Goal: Find specific page/section: Find specific page/section

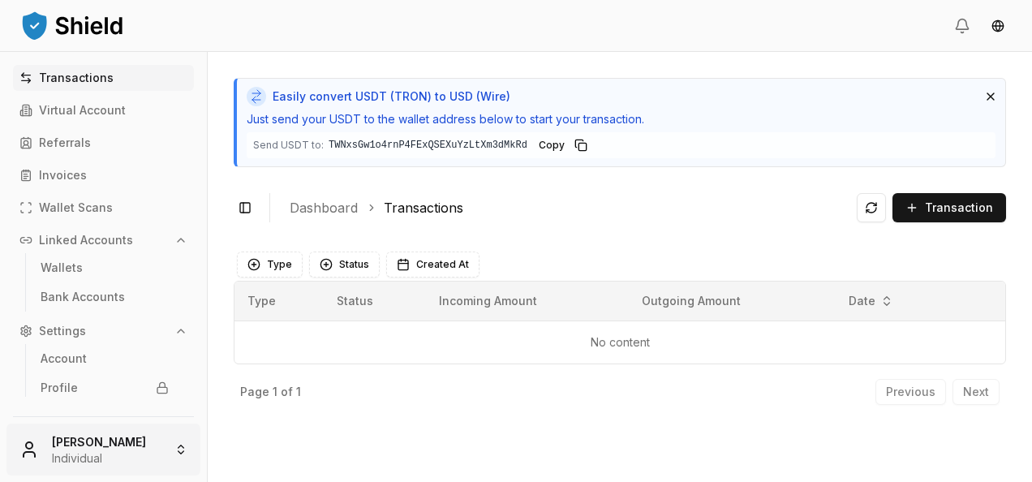
click at [121, 441] on html "Transactions Virtual Account Referrals Invoices Wallet Scans Linked Accounts Wa…" at bounding box center [516, 241] width 1032 height 482
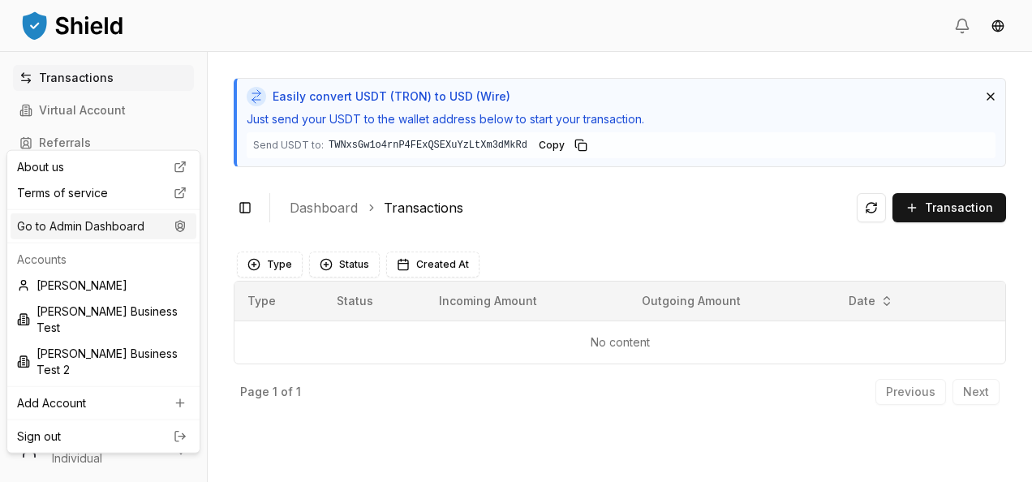
click at [122, 233] on div "Go to Admin Dashboard" at bounding box center [104, 226] width 186 height 26
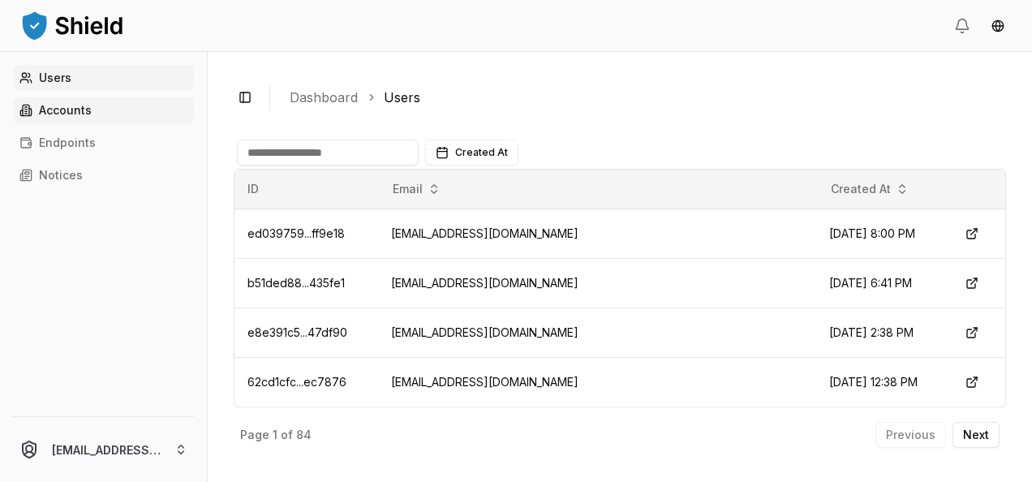
click at [115, 122] on link "Accounts" at bounding box center [103, 110] width 181 height 26
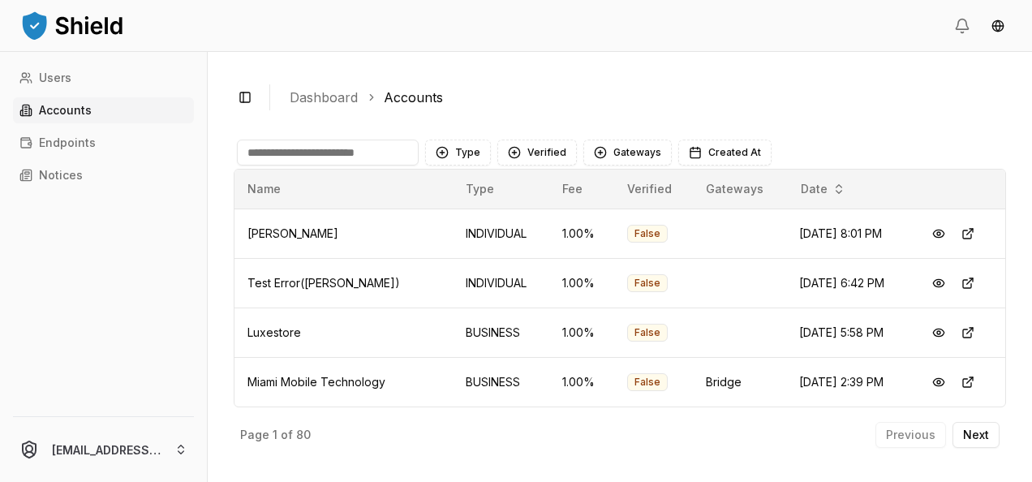
click at [349, 156] on input at bounding box center [328, 153] width 182 height 26
click at [338, 164] on input at bounding box center [328, 153] width 182 height 26
click at [341, 157] on input at bounding box center [328, 153] width 182 height 26
paste input "**********"
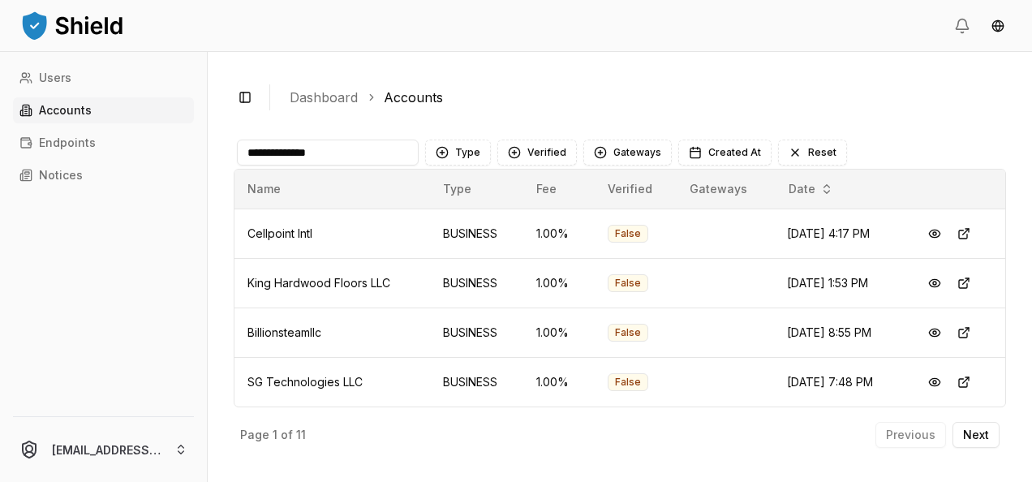
click at [377, 148] on input "**********" at bounding box center [328, 153] width 182 height 26
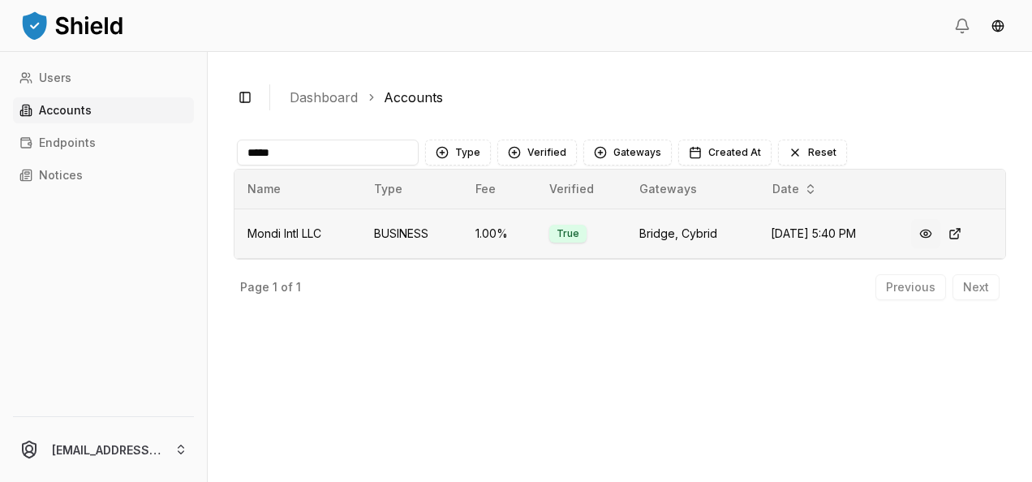
type input "*****"
click at [933, 237] on button at bounding box center [925, 233] width 29 height 29
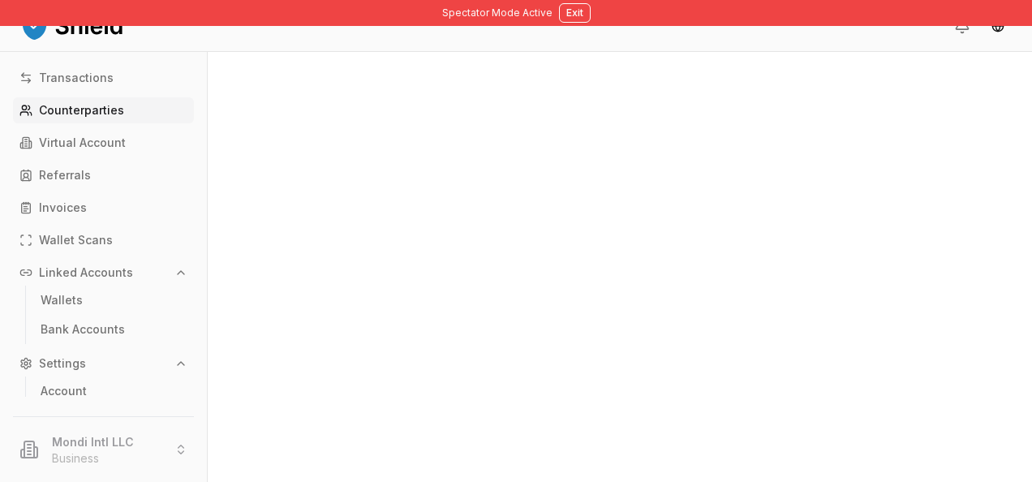
click at [55, 107] on p "Counterparties" at bounding box center [81, 110] width 85 height 11
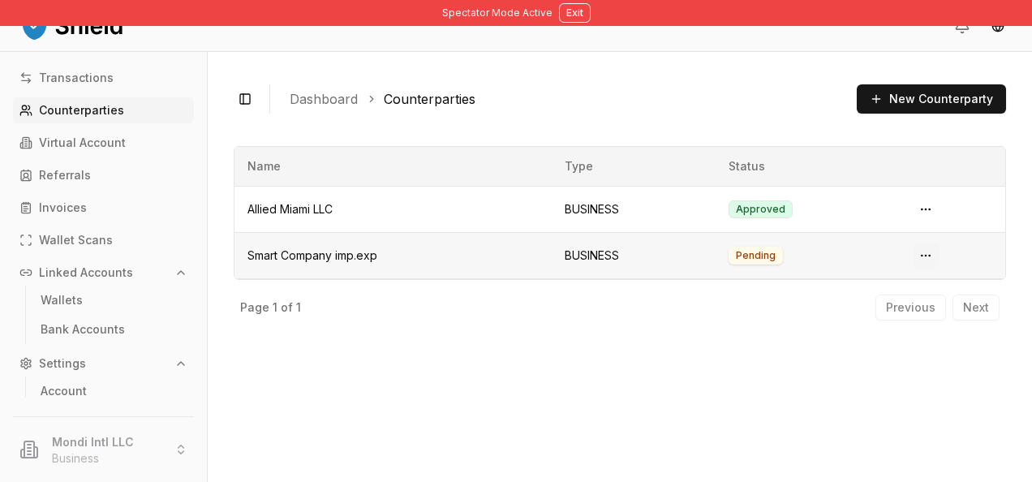
click at [932, 253] on html "Spectator Mode Active Exit Transactions Counterparties Virtual Account Referral…" at bounding box center [516, 241] width 1032 height 482
click at [923, 215] on html "Spectator Mode Active Exit Transactions Counterparties Virtual Account Referral…" at bounding box center [516, 241] width 1032 height 482
click at [923, 213] on html "Spectator Mode Active Exit Transactions Counterparties Virtual Account Referral…" at bounding box center [516, 241] width 1032 height 482
click at [893, 303] on span "View Details" at bounding box center [867, 300] width 66 height 16
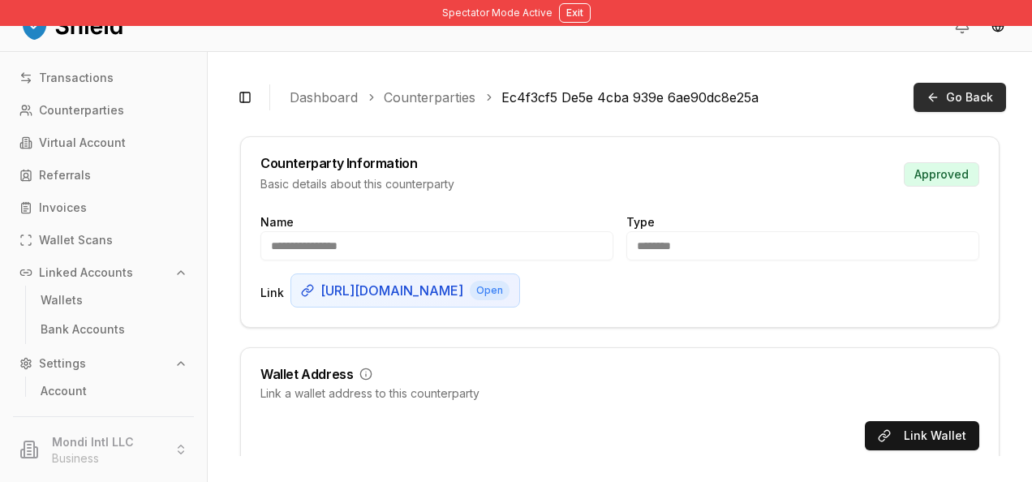
click at [973, 96] on span "Go Back" at bounding box center [969, 97] width 47 height 16
